Goal: Task Accomplishment & Management: Manage account settings

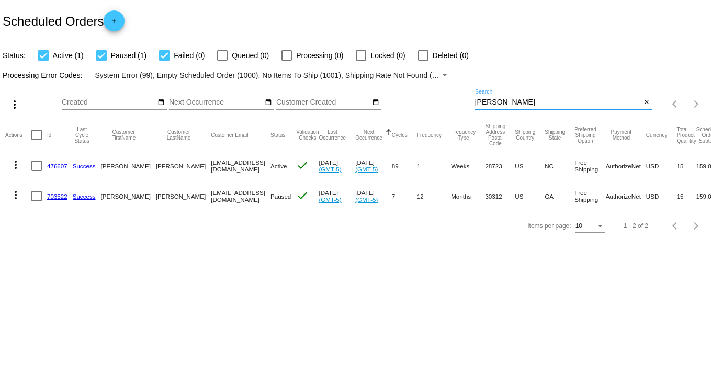
drag, startPoint x: 516, startPoint y: 105, endPoint x: 365, endPoint y: 88, distance: 151.8
click at [372, 88] on div "more_vert Sep Jan Feb Mar [DATE]" at bounding box center [355, 100] width 711 height 37
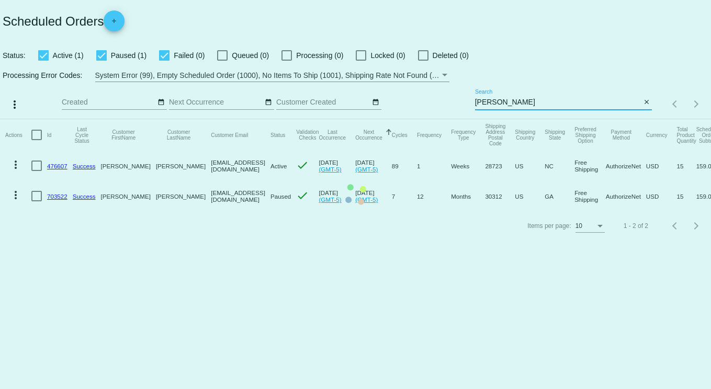
type input "[PERSON_NAME]"
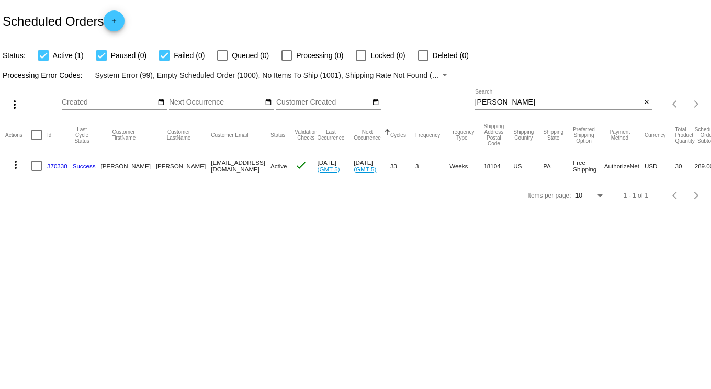
click at [53, 166] on link "370330" at bounding box center [57, 166] width 20 height 7
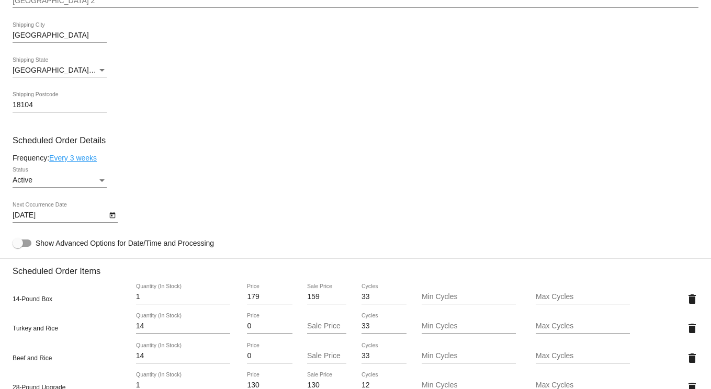
scroll to position [523, 0]
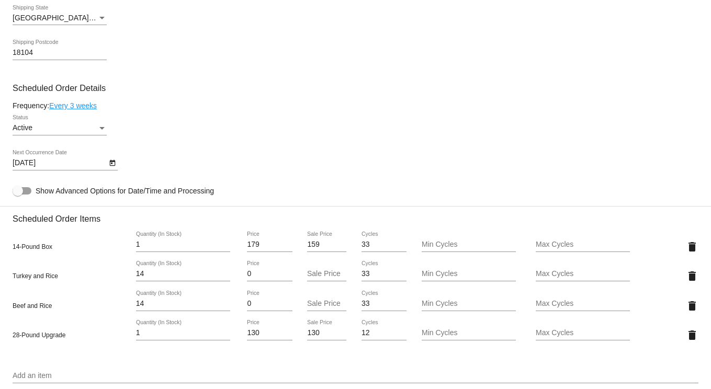
click at [113, 170] on icon "Open calendar" at bounding box center [112, 163] width 7 height 13
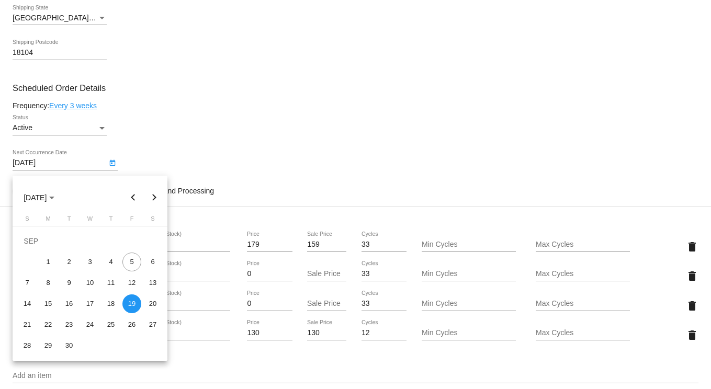
click at [131, 308] on div "19" at bounding box center [131, 304] width 19 height 19
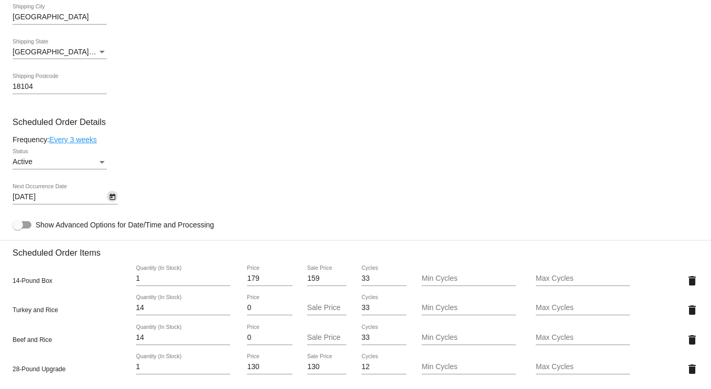
scroll to position [471, 0]
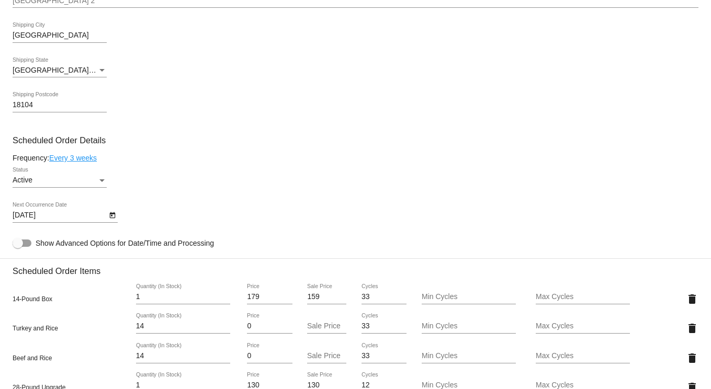
click at [82, 162] on link "Every 3 weeks" at bounding box center [73, 158] width 48 height 8
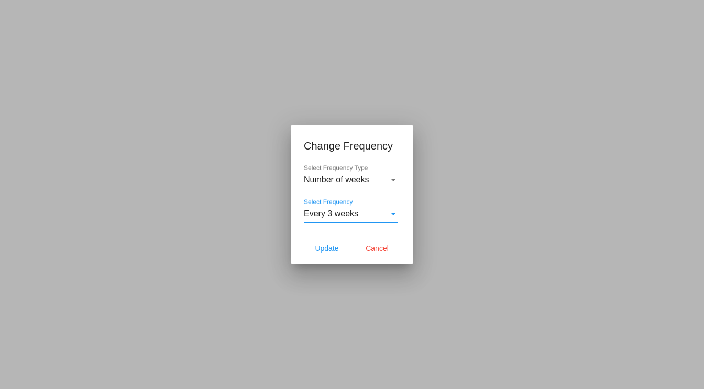
click at [328, 210] on span "Every 3 weeks" at bounding box center [331, 213] width 54 height 9
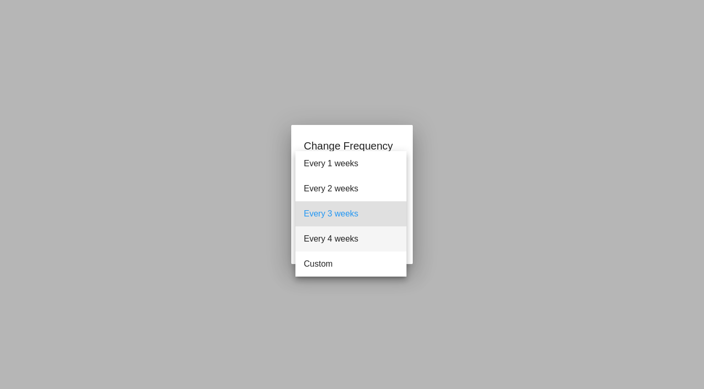
click at [337, 239] on span "Every 4 weeks" at bounding box center [351, 239] width 94 height 25
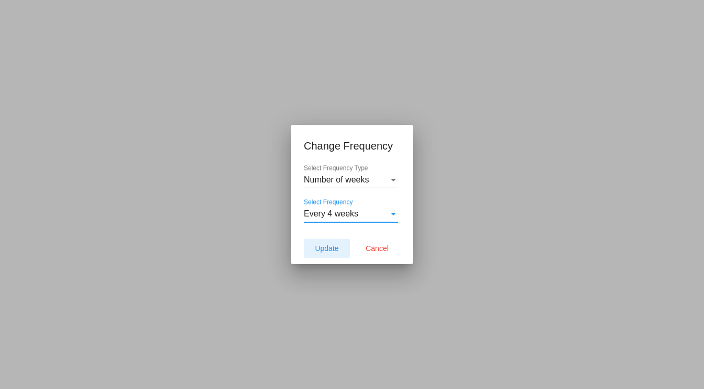
click at [326, 245] on span "Update" at bounding box center [327, 248] width 24 height 8
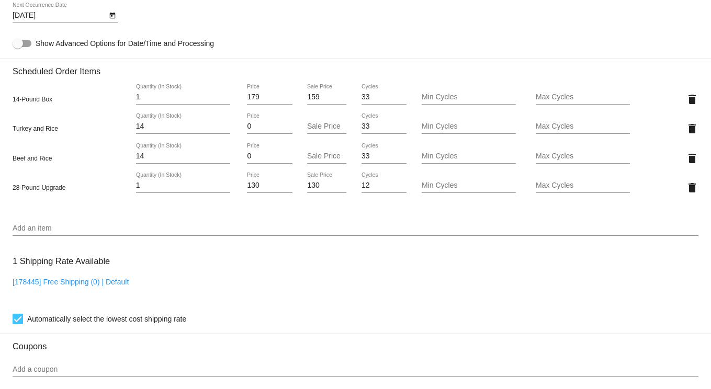
scroll to position [576, 0]
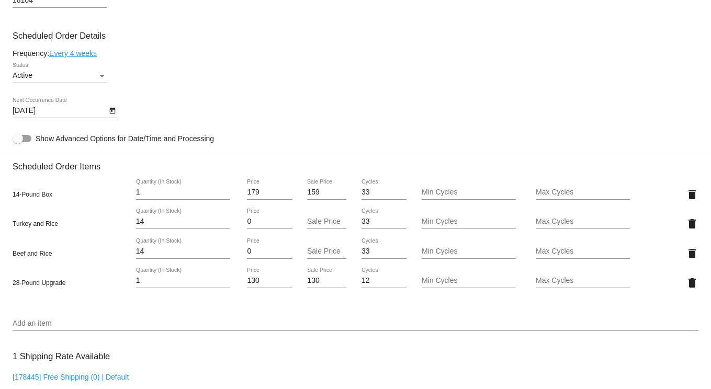
click at [111, 115] on icon "Open calendar" at bounding box center [112, 111] width 7 height 13
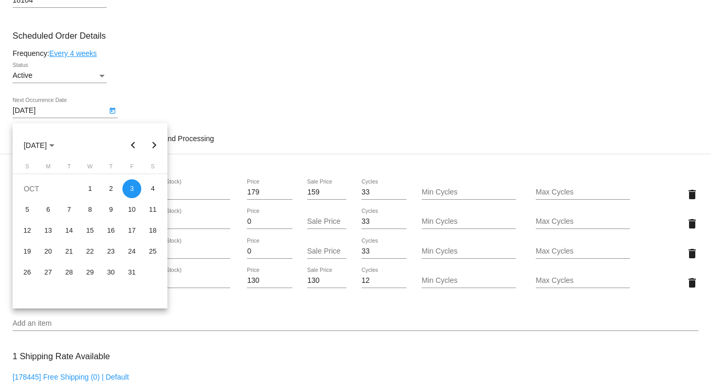
click at [132, 142] on button "Previous month" at bounding box center [133, 145] width 21 height 21
click at [136, 251] on div "19" at bounding box center [131, 251] width 19 height 19
type input "[DATE]"
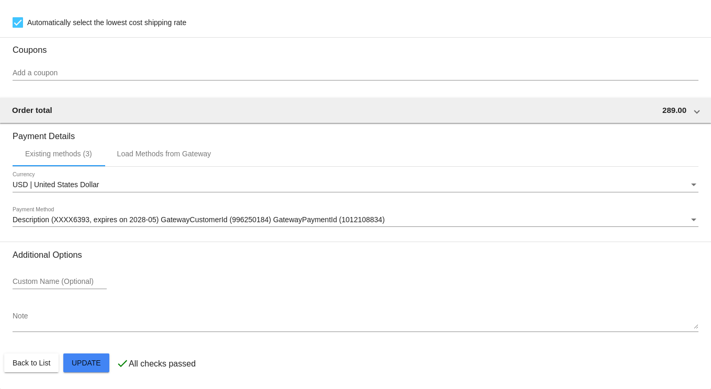
scroll to position [975, 0]
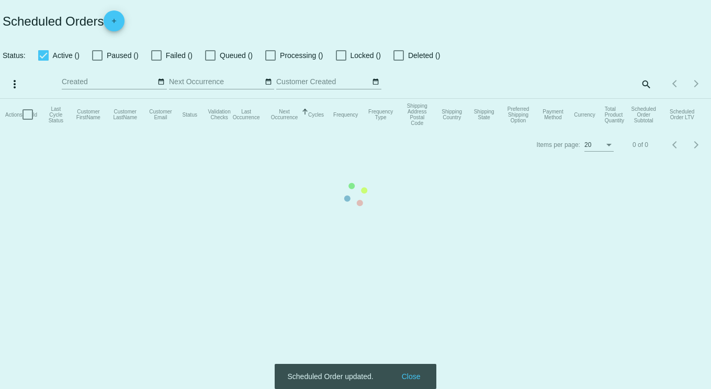
checkbox input "true"
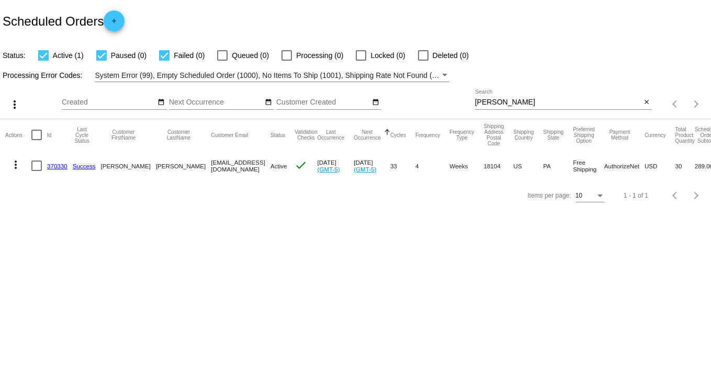
click at [505, 101] on input "[PERSON_NAME]" at bounding box center [558, 102] width 166 height 8
drag, startPoint x: 506, startPoint y: 101, endPoint x: 363, endPoint y: 91, distance: 143.3
click at [363, 91] on div "more_vert Sep Jan Feb Mar [DATE]" at bounding box center [355, 100] width 711 height 37
type input "[PERSON_NAME]"
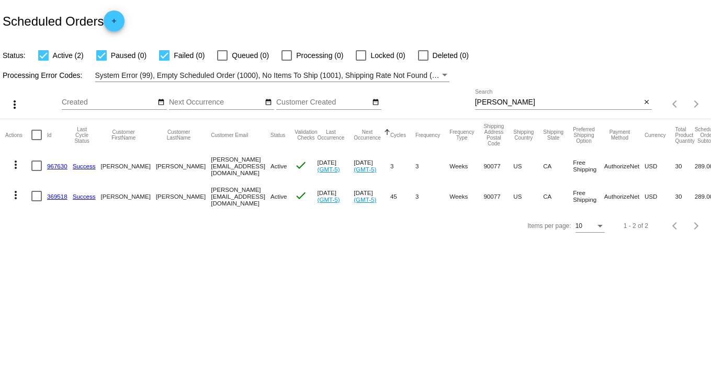
click at [63, 165] on link "967630" at bounding box center [57, 166] width 20 height 7
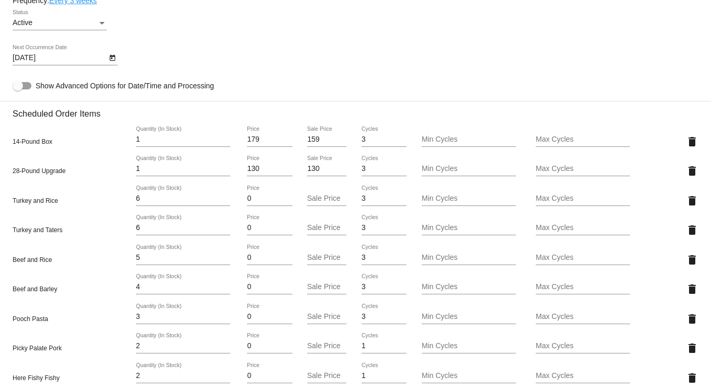
scroll to position [523, 0]
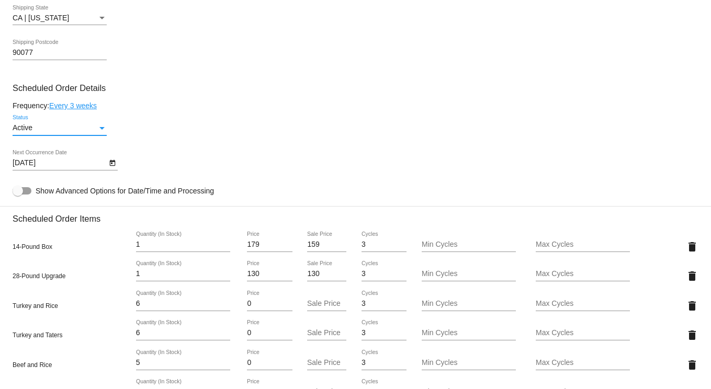
click at [94, 132] on div "Active" at bounding box center [55, 128] width 85 height 8
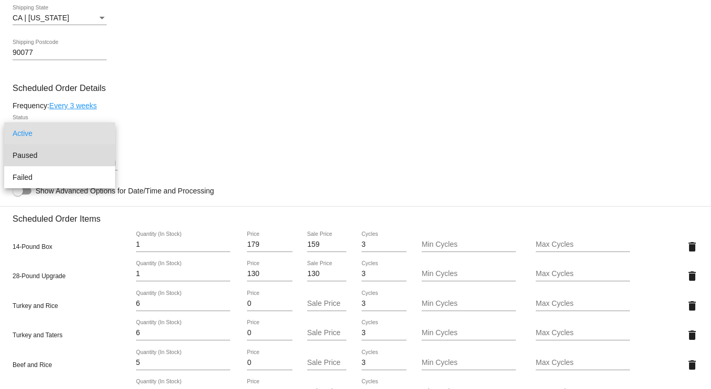
click at [49, 154] on span "Paused" at bounding box center [60, 155] width 94 height 22
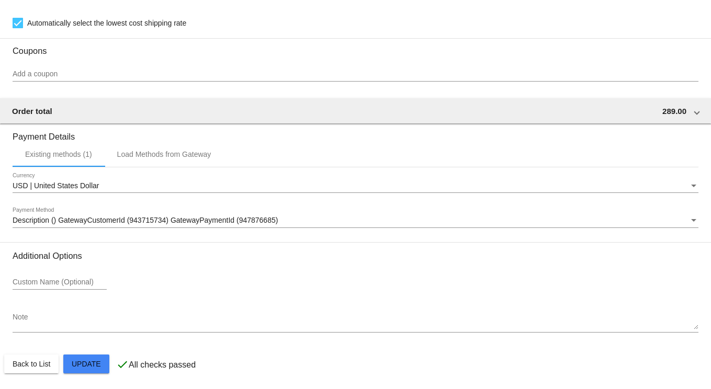
scroll to position [1123, 0]
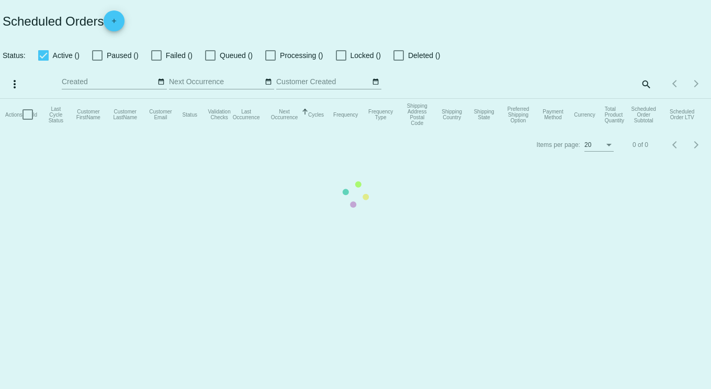
checkbox input "true"
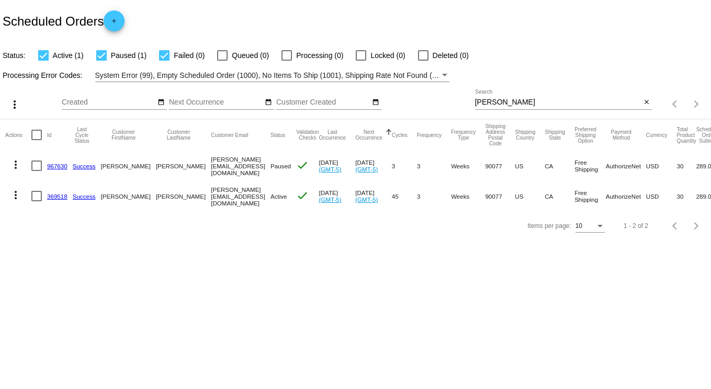
click at [60, 195] on link "369518" at bounding box center [57, 196] width 20 height 7
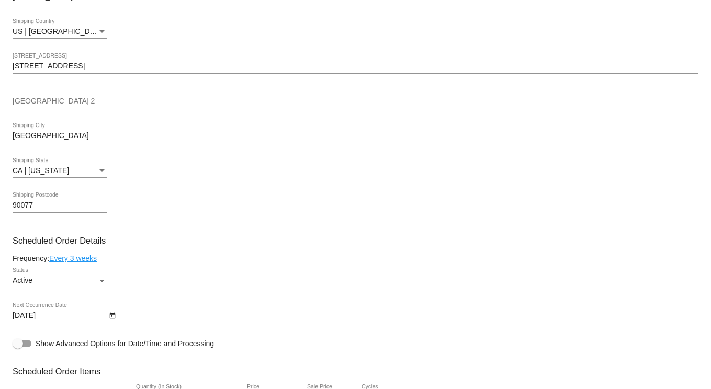
scroll to position [338, 0]
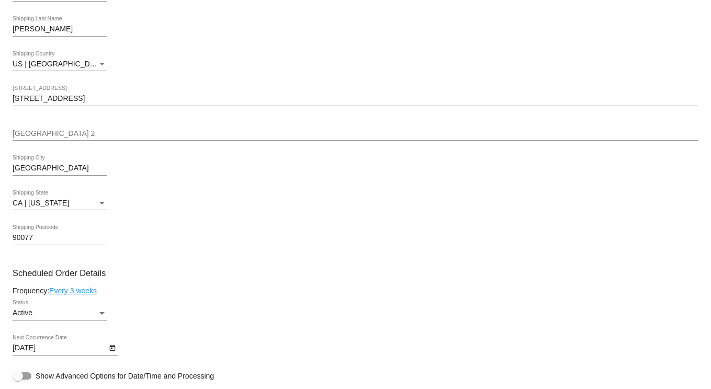
click at [32, 317] on span "Active" at bounding box center [23, 313] width 20 height 8
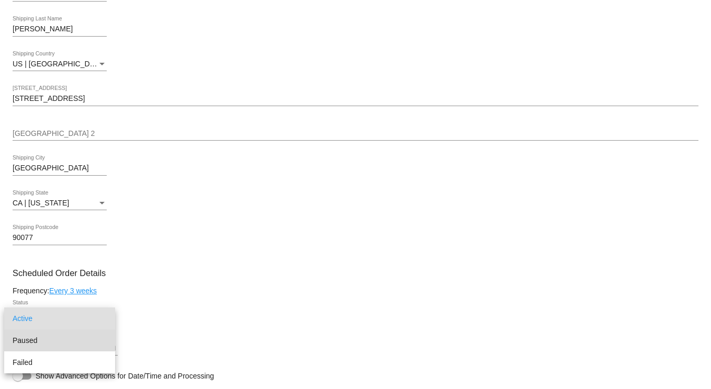
click at [27, 337] on span "Paused" at bounding box center [60, 341] width 94 height 22
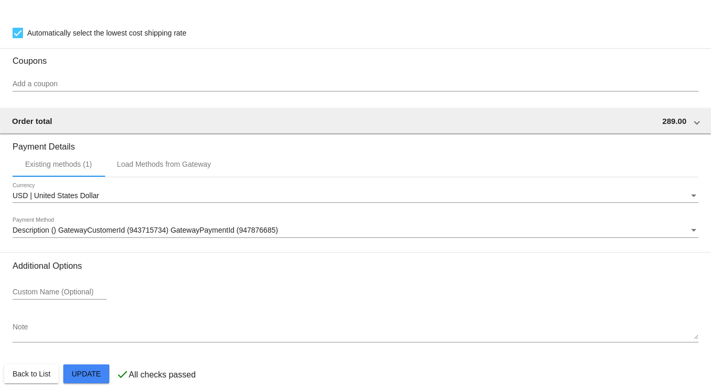
scroll to position [1123, 0]
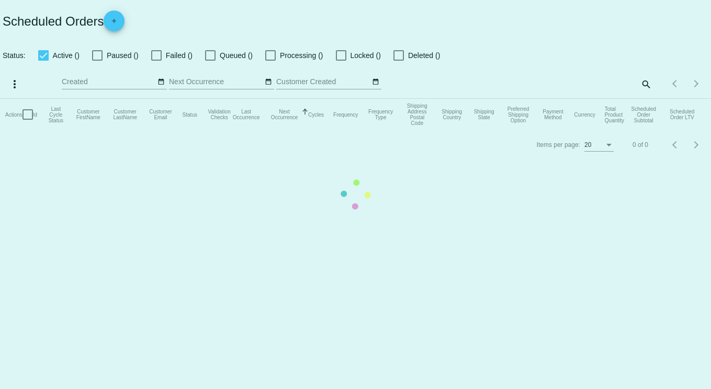
checkbox input "true"
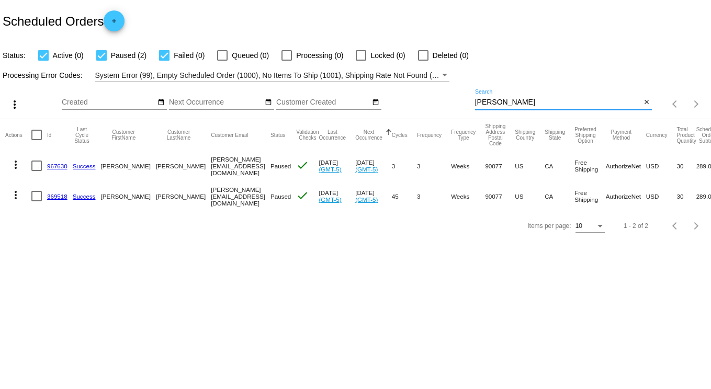
drag, startPoint x: 511, startPoint y: 105, endPoint x: 333, endPoint y: 90, distance: 179.2
click at [349, 85] on div "more_vert Sep Jan Feb Mar [DATE]" at bounding box center [355, 100] width 711 height 37
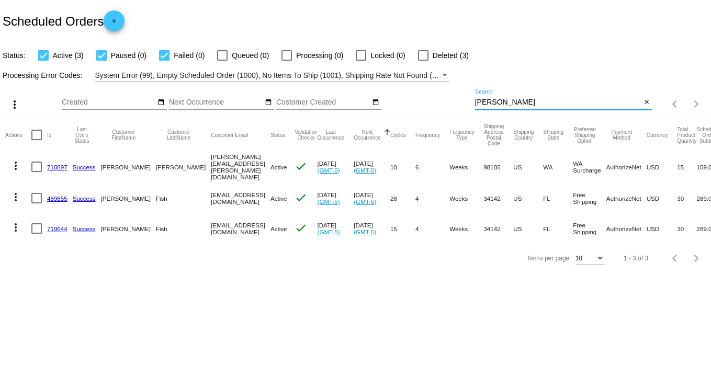
drag, startPoint x: 508, startPoint y: 104, endPoint x: 410, endPoint y: 87, distance: 99.3
click at [411, 88] on div "more_vert Sep Jan Feb Mar [DATE]" at bounding box center [355, 100] width 711 height 37
type input "[PERSON_NAME]"
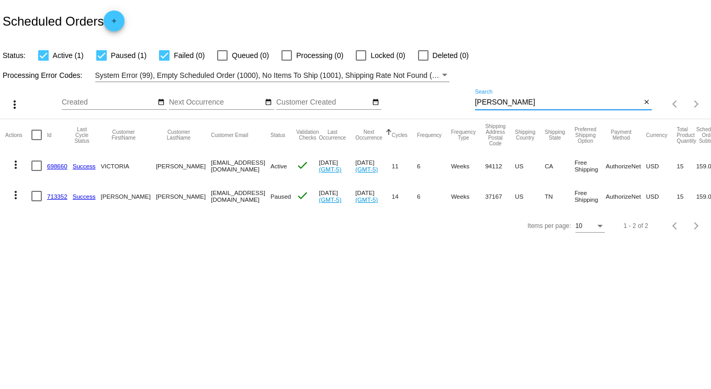
click at [56, 164] on link "698660" at bounding box center [57, 166] width 20 height 7
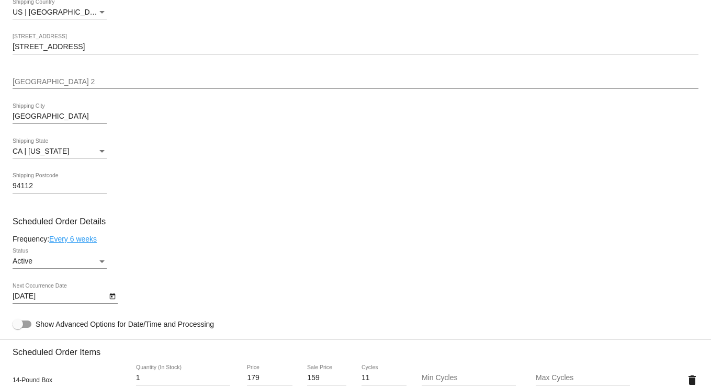
scroll to position [576, 0]
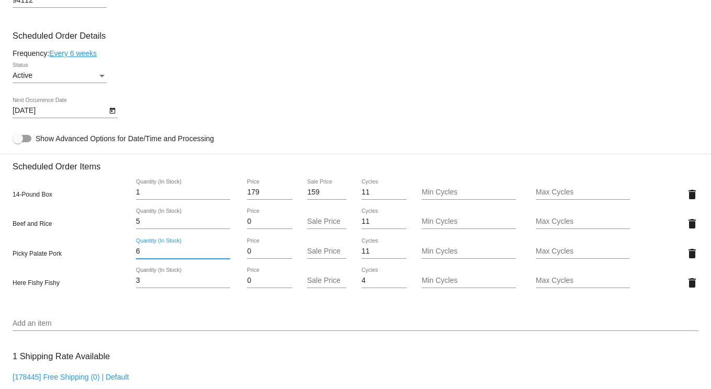
drag, startPoint x: 146, startPoint y: 258, endPoint x: 114, endPoint y: 252, distance: 32.4
click at [114, 252] on div "Picky Palate Pork 6 Quantity (In Stock) 0 Price Sale Price 11 Cycles Min Cycles…" at bounding box center [356, 254] width 686 height 30
type input "7"
click at [686, 291] on mat-card "Customer 4476865: [PERSON_NAME] [EMAIL_ADDRESS][DOMAIN_NAME] Customer Shipping …" at bounding box center [355, 213] width 711 height 1135
click at [35, 328] on input "Add an item" at bounding box center [356, 324] width 686 height 8
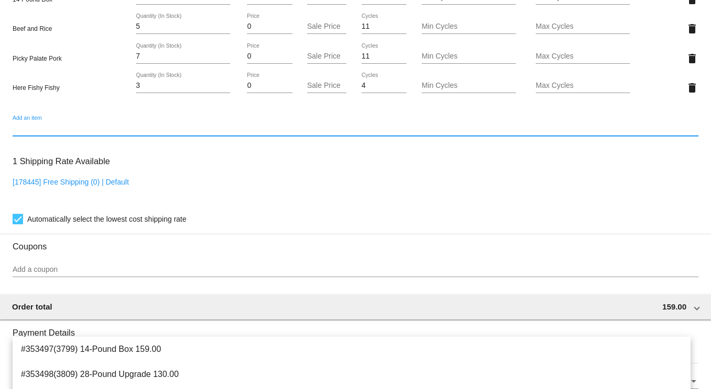
scroll to position [766, 0]
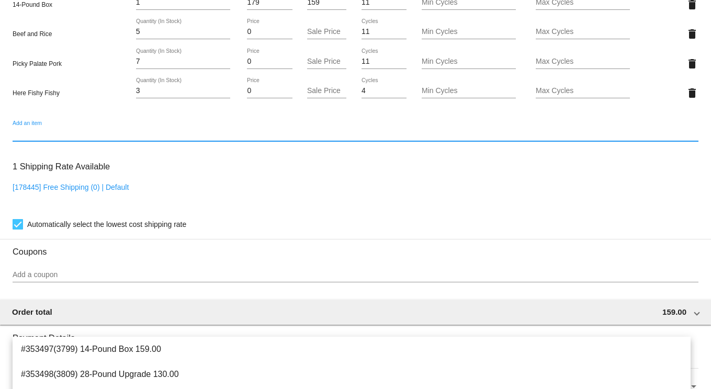
click at [26, 127] on div "Add an item" at bounding box center [356, 131] width 686 height 20
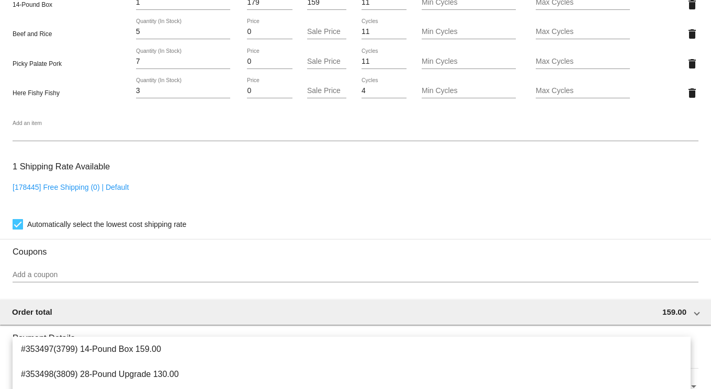
click at [26, 128] on div "Add an item" at bounding box center [356, 131] width 686 height 20
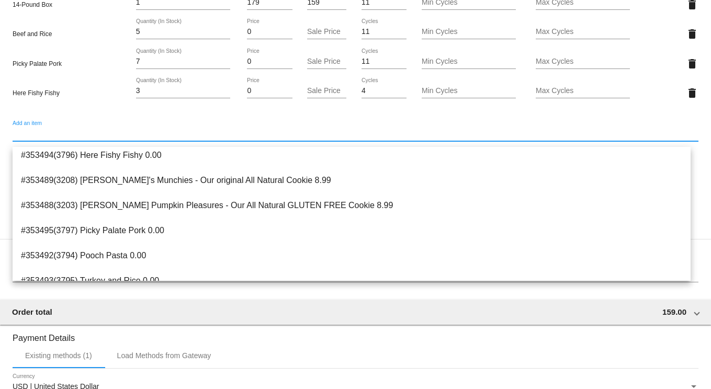
scroll to position [142, 0]
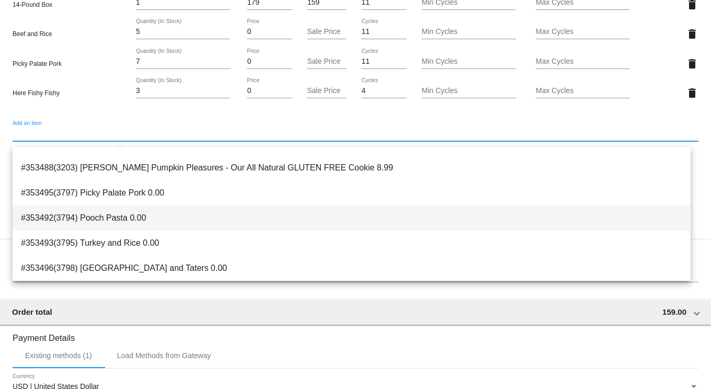
click at [131, 214] on span "#353492(3794) Pooch Pasta 0.00" at bounding box center [352, 218] width 662 height 25
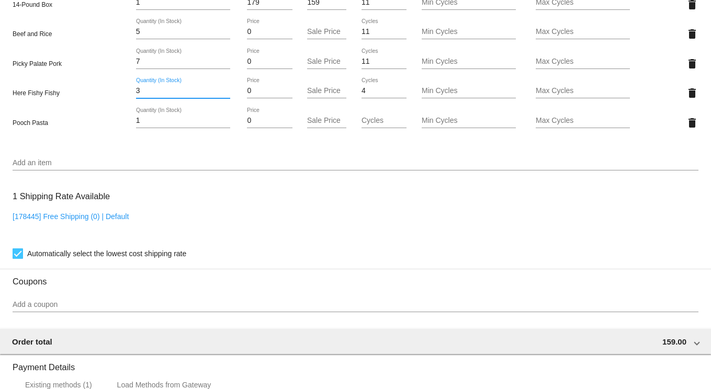
drag, startPoint x: 148, startPoint y: 96, endPoint x: 113, endPoint y: 93, distance: 34.6
click at [117, 93] on div "Here Fishy Fishy 3 Quantity (In Stock) 0 Price Sale Price 4 Cycles Min Cycles M…" at bounding box center [356, 93] width 686 height 30
type input "2"
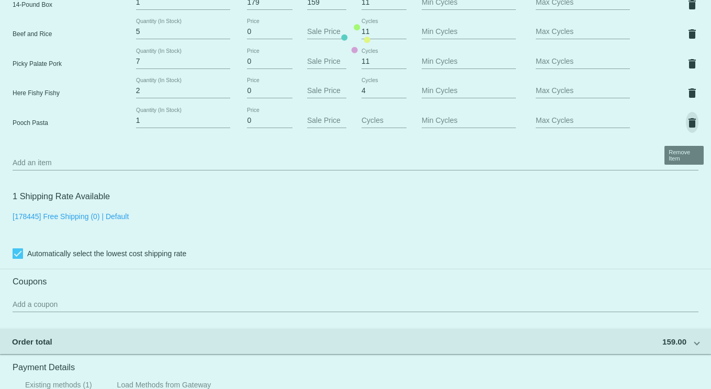
click at [687, 129] on mat-card "Customer 4476865: [PERSON_NAME] [EMAIL_ADDRESS][DOMAIN_NAME] Customer Shipping …" at bounding box center [355, 38] width 711 height 1165
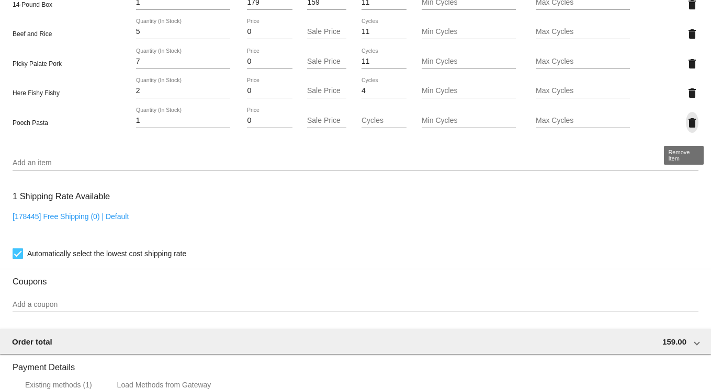
click at [686, 127] on mat-icon "delete" at bounding box center [692, 123] width 13 height 13
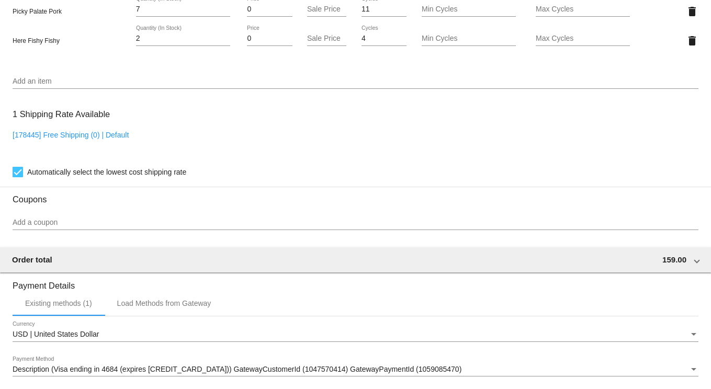
scroll to position [975, 0]
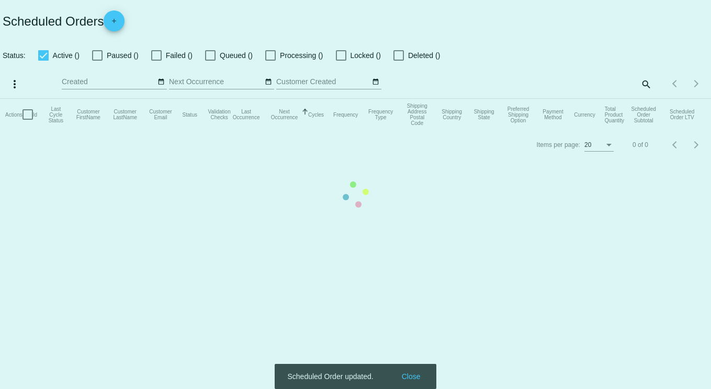
checkbox input "true"
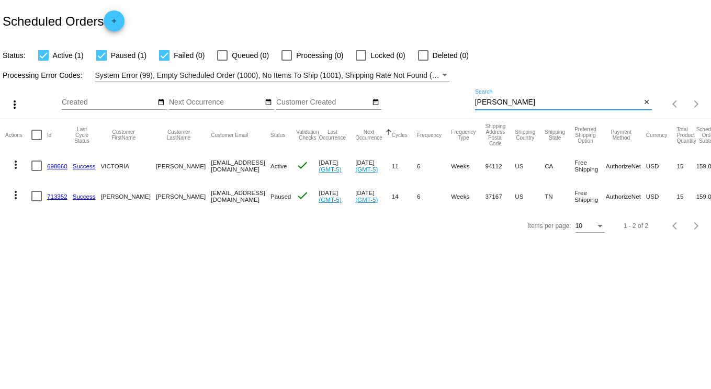
drag, startPoint x: 520, startPoint y: 105, endPoint x: 311, endPoint y: 92, distance: 209.8
click at [318, 88] on div "more_vert Sep Jan Feb Mar [DATE]" at bounding box center [355, 100] width 711 height 37
type input "[PERSON_NAME]"
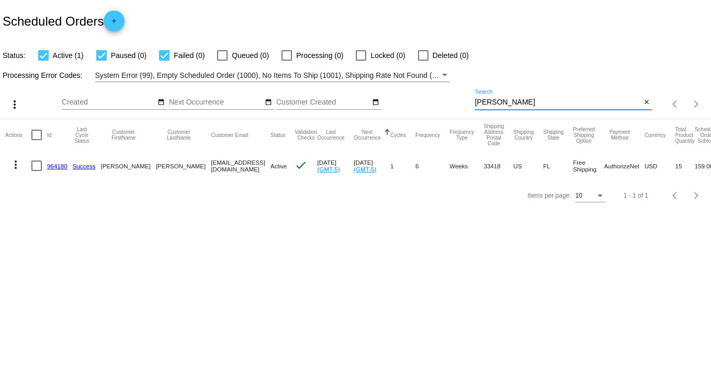
click at [48, 164] on link "964180" at bounding box center [57, 166] width 20 height 7
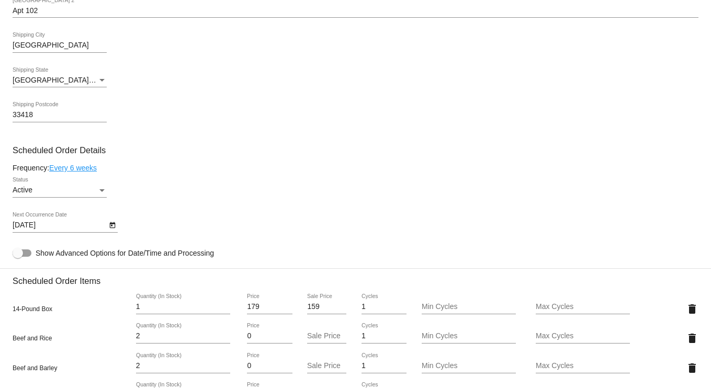
scroll to position [628, 0]
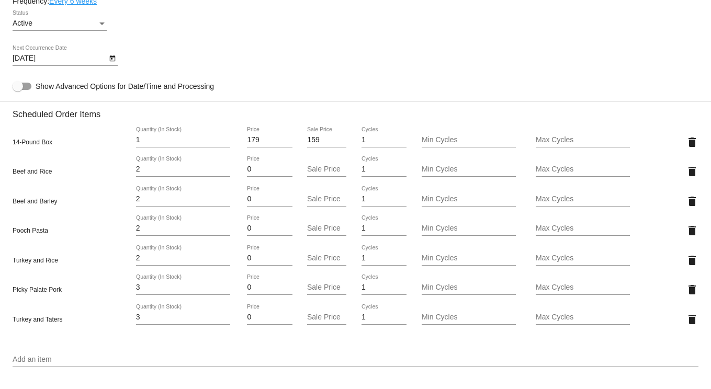
click at [110, 64] on icon "Open calendar" at bounding box center [112, 58] width 7 height 13
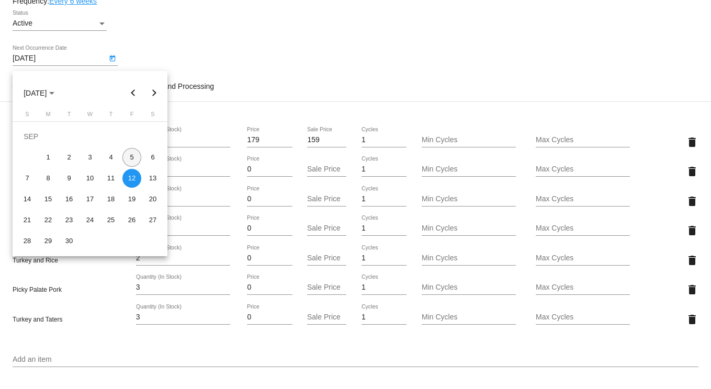
click at [132, 157] on div "5" at bounding box center [131, 157] width 19 height 19
type input "[DATE]"
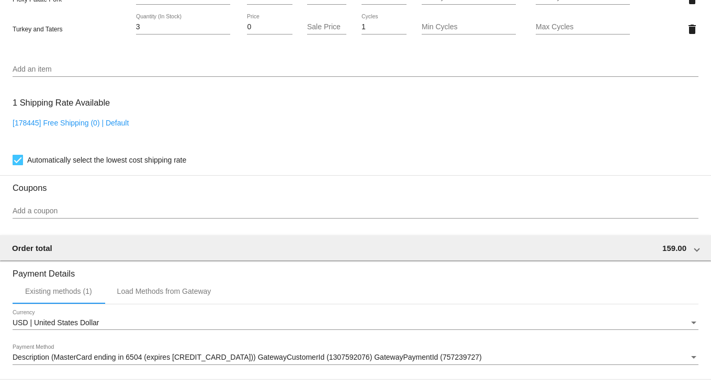
scroll to position [1064, 0]
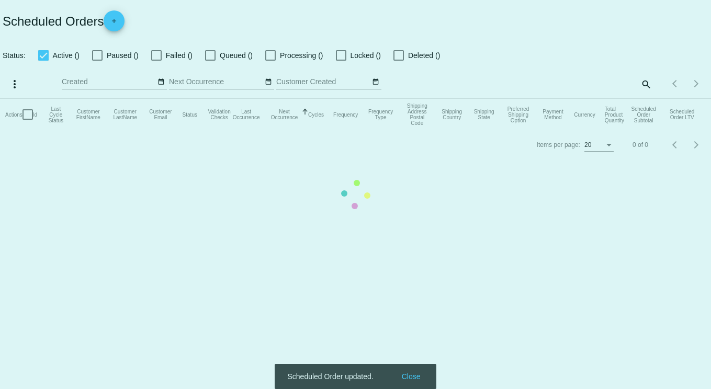
checkbox input "true"
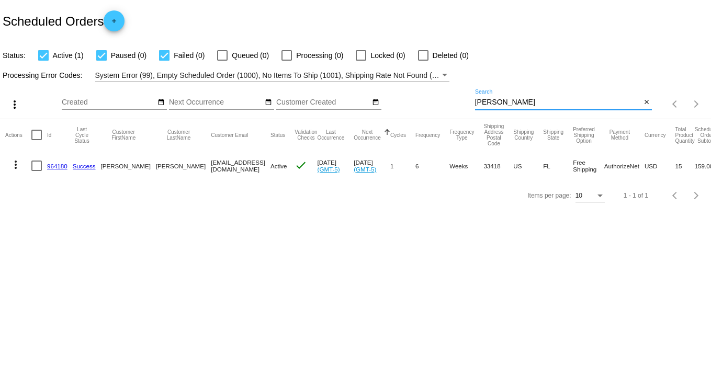
drag, startPoint x: 492, startPoint y: 99, endPoint x: 420, endPoint y: 88, distance: 72.6
click at [438, 90] on div "more_vert Sep Jan Feb Mar [DATE]" at bounding box center [355, 100] width 711 height 37
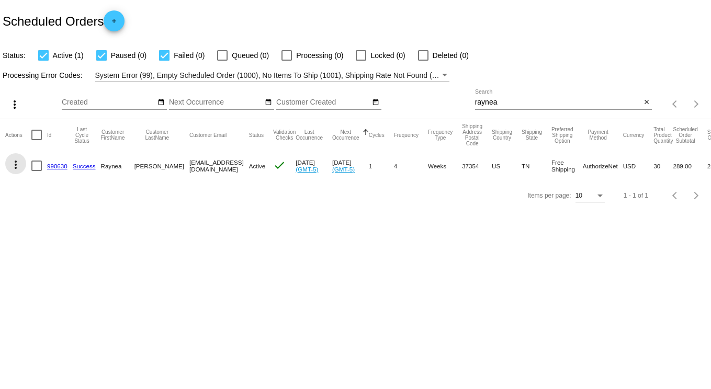
click at [16, 165] on mat-icon "more_vert" at bounding box center [15, 165] width 13 height 13
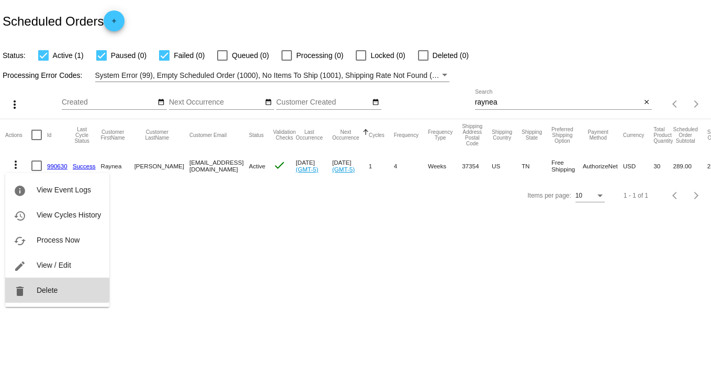
click at [57, 290] on span "Delete" at bounding box center [47, 290] width 21 height 8
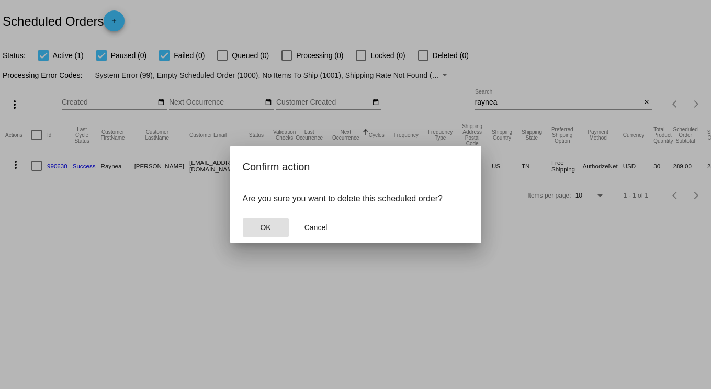
click at [267, 226] on span "OK" at bounding box center [265, 228] width 10 height 8
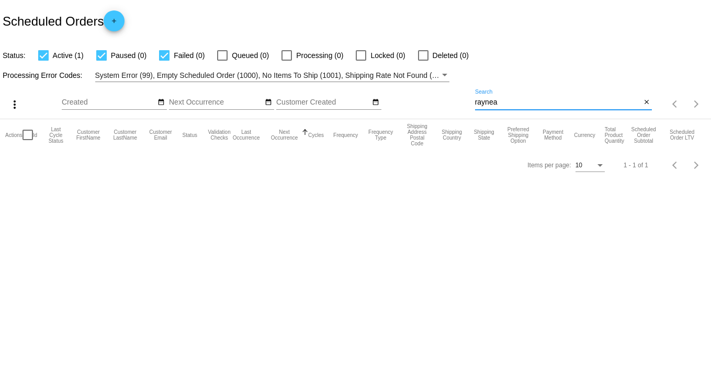
drag, startPoint x: 476, startPoint y: 97, endPoint x: 367, endPoint y: 80, distance: 110.8
click at [370, 80] on app-dashboard-scheduled-orders "Scheduled Orders add Status: Active (1) Paused (0) Failed (0) Queued (0) Proces…" at bounding box center [355, 90] width 711 height 180
type input "[PERSON_NAME]"
